Goal: Task Accomplishment & Management: Use online tool/utility

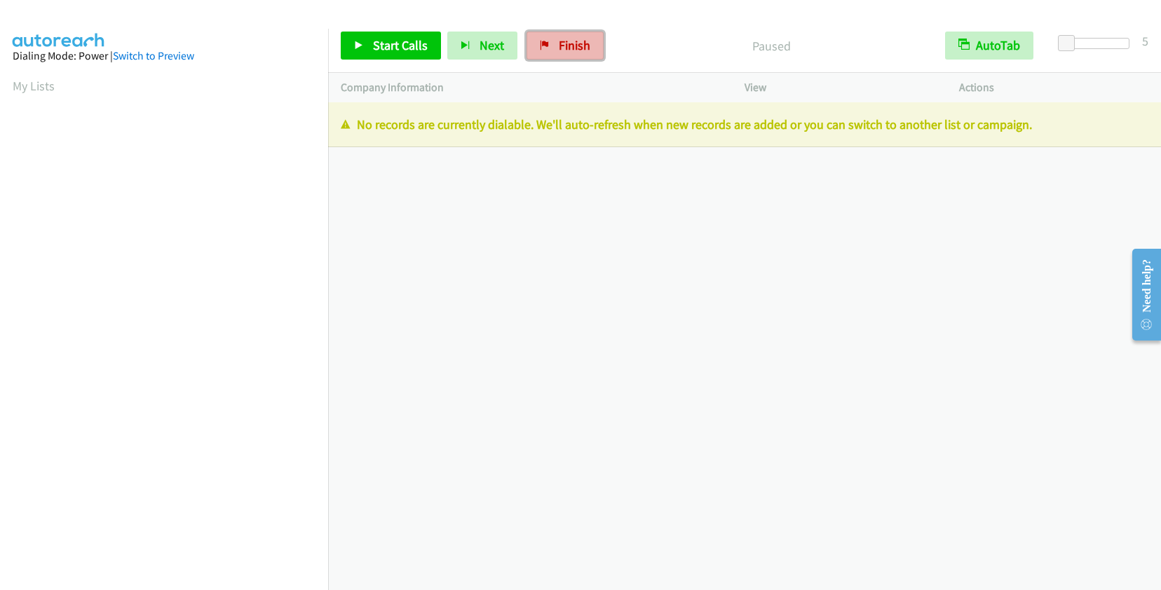
click at [541, 44] on icon at bounding box center [545, 46] width 10 height 10
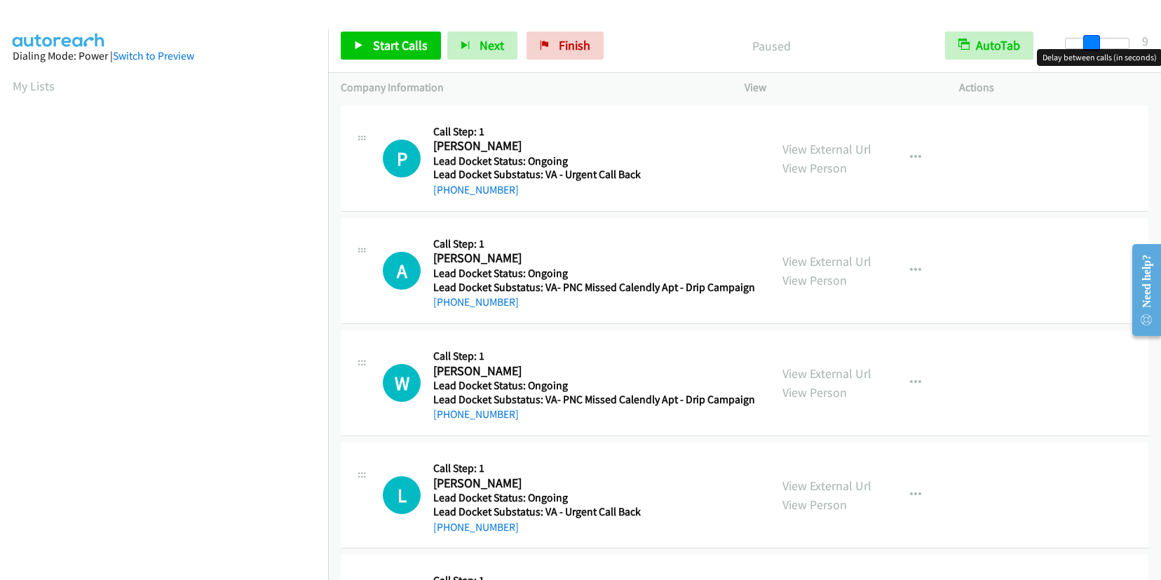
drag, startPoint x: 1070, startPoint y: 46, endPoint x: 1095, endPoint y: 46, distance: 24.5
click at [1095, 46] on span at bounding box center [1091, 43] width 17 height 17
click at [1091, 46] on span at bounding box center [1085, 43] width 17 height 17
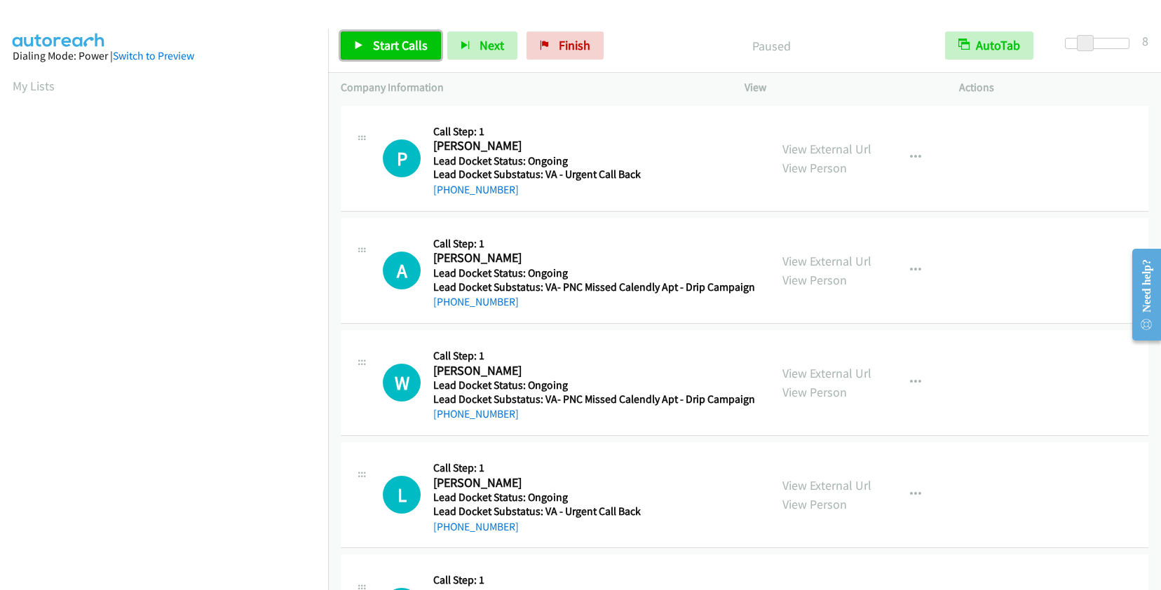
click at [417, 45] on span "Start Calls" at bounding box center [400, 45] width 55 height 16
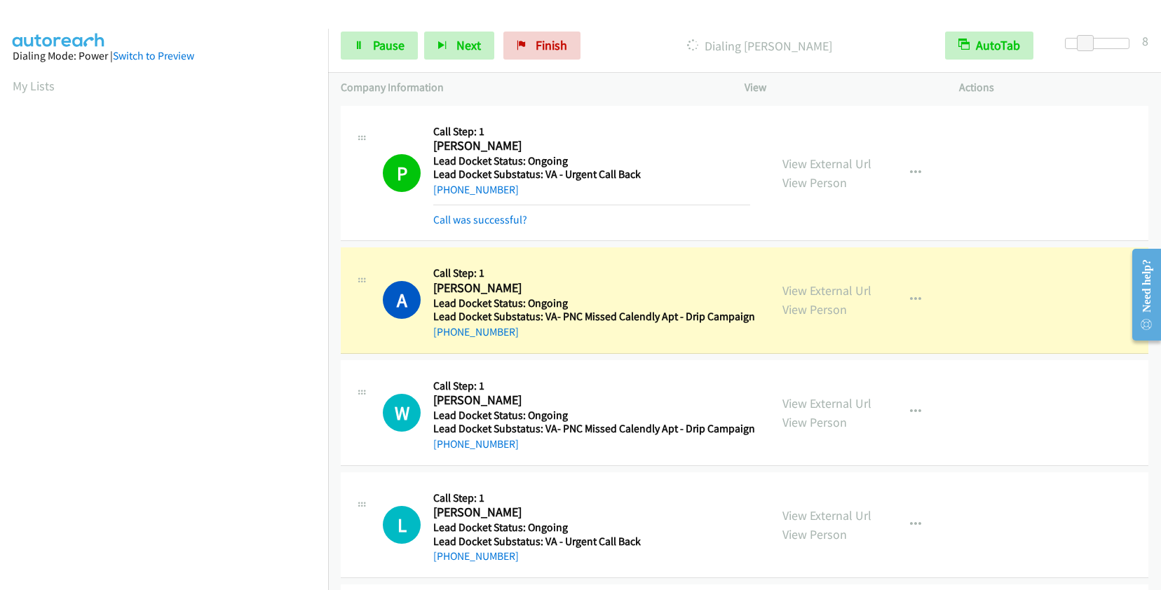
scroll to position [196, 0]
click at [391, 46] on span "Pause" at bounding box center [389, 45] width 32 height 16
